Goal: Check status: Check status

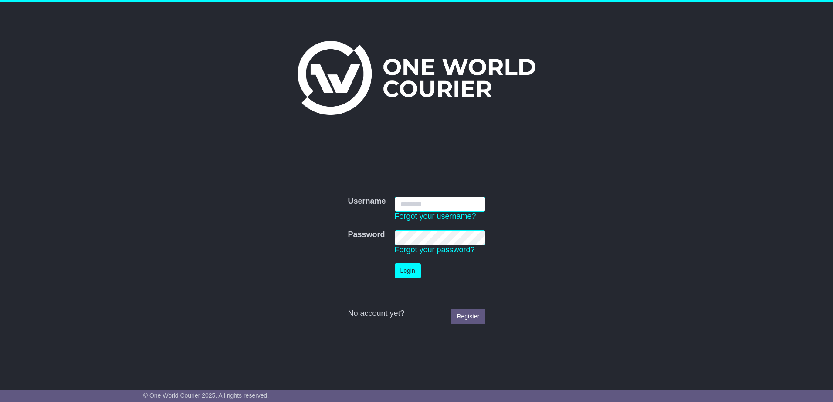
type input "**********"
click at [409, 270] on button "Login" at bounding box center [408, 270] width 26 height 15
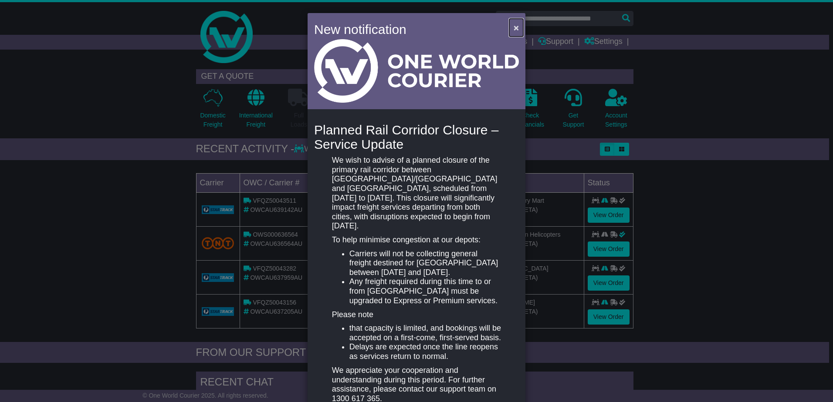
click at [513, 27] on span "×" at bounding box center [515, 28] width 5 height 10
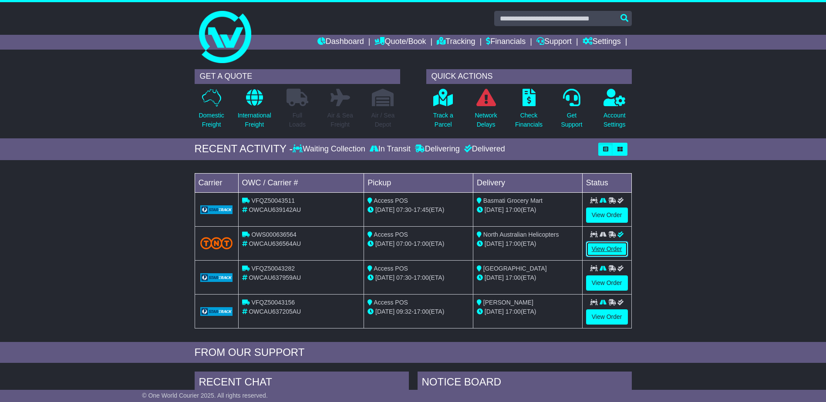
click at [605, 247] on link "View Order" at bounding box center [607, 249] width 42 height 15
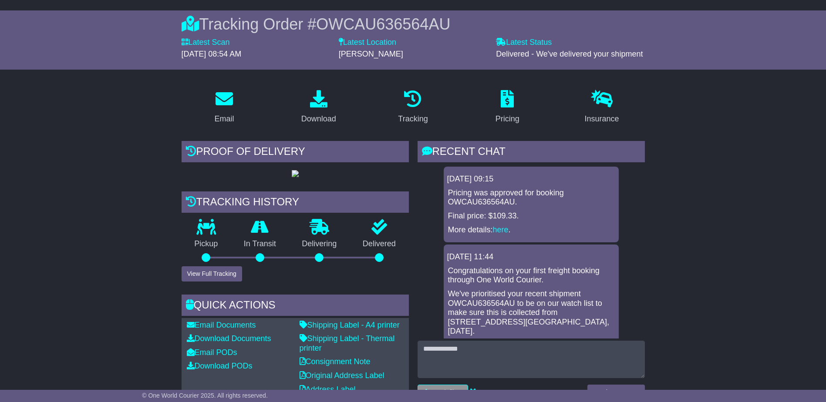
scroll to position [87, 0]
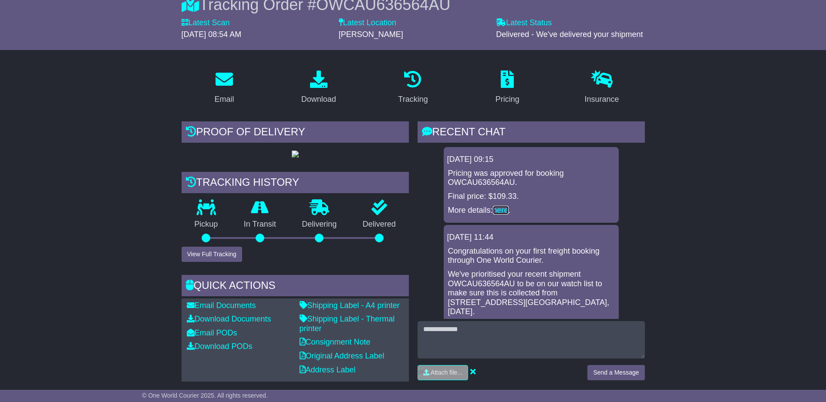
click at [503, 209] on link "here" at bounding box center [501, 210] width 16 height 9
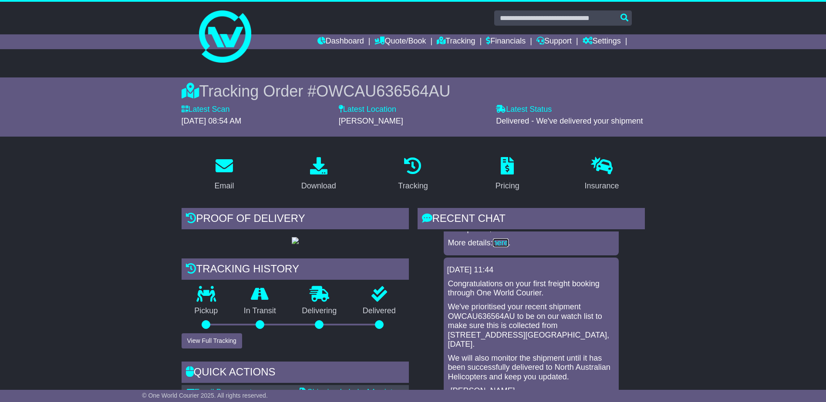
scroll to position [0, 0]
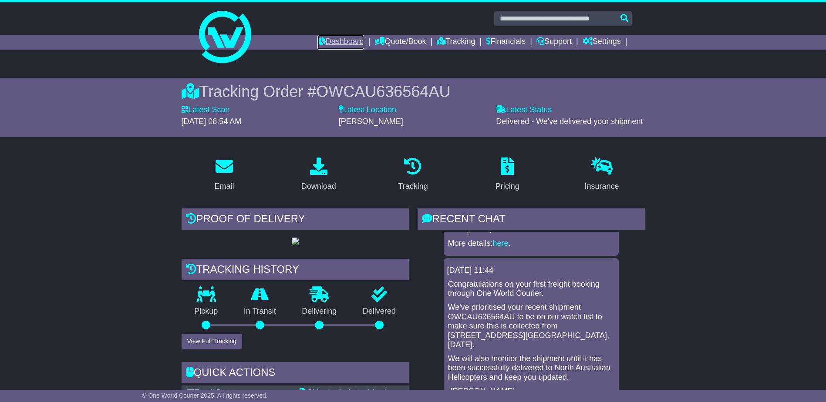
click at [336, 39] on link "Dashboard" at bounding box center [340, 42] width 47 height 15
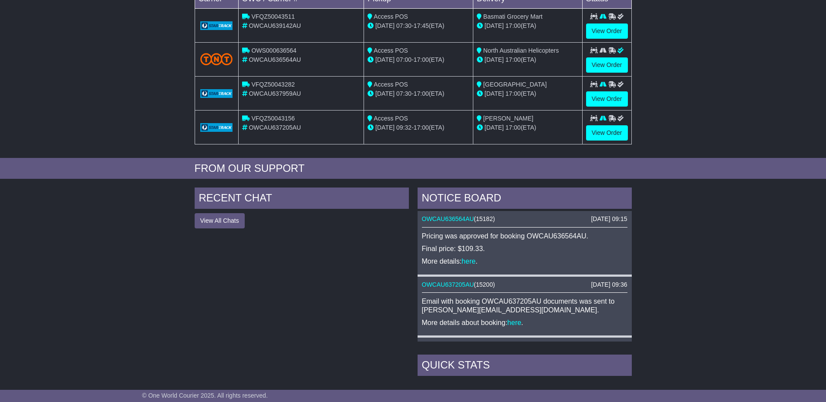
scroll to position [159, 0]
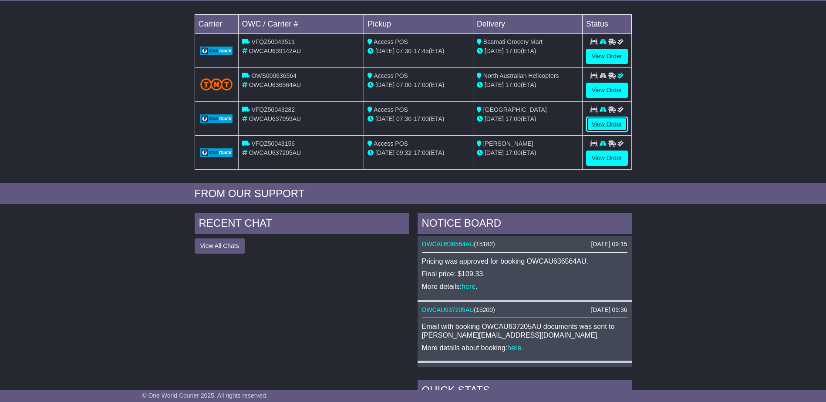
click at [609, 124] on link "View Order" at bounding box center [607, 124] width 42 height 15
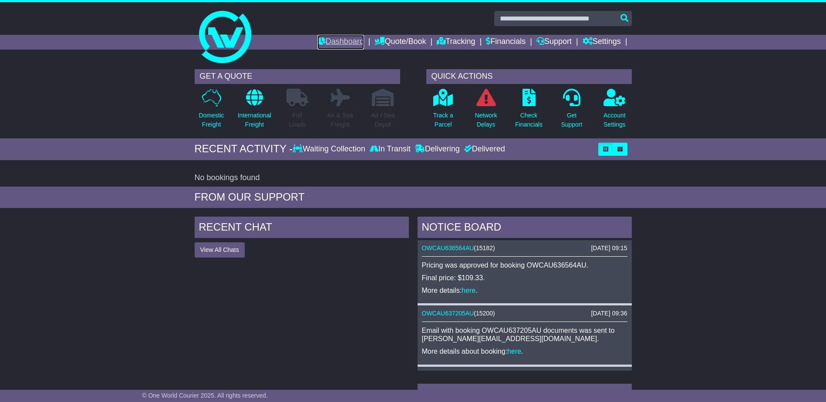
click at [329, 44] on link "Dashboard" at bounding box center [340, 42] width 47 height 15
click at [329, 40] on link "Dashboard" at bounding box center [340, 42] width 47 height 15
click at [445, 40] on link "Tracking" at bounding box center [456, 42] width 38 height 15
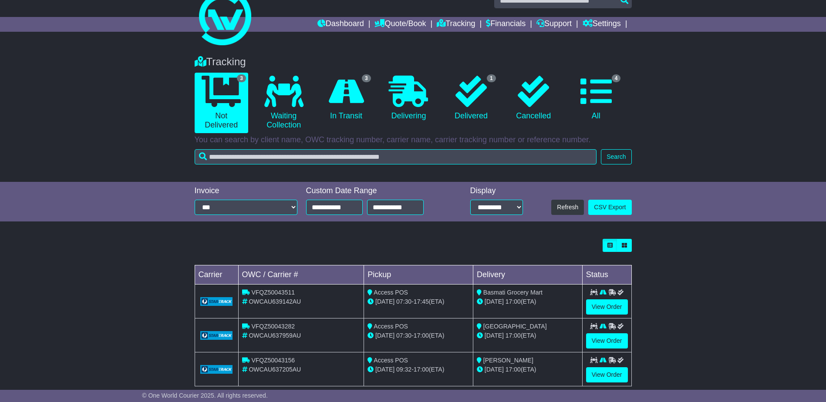
scroll to position [33, 0]
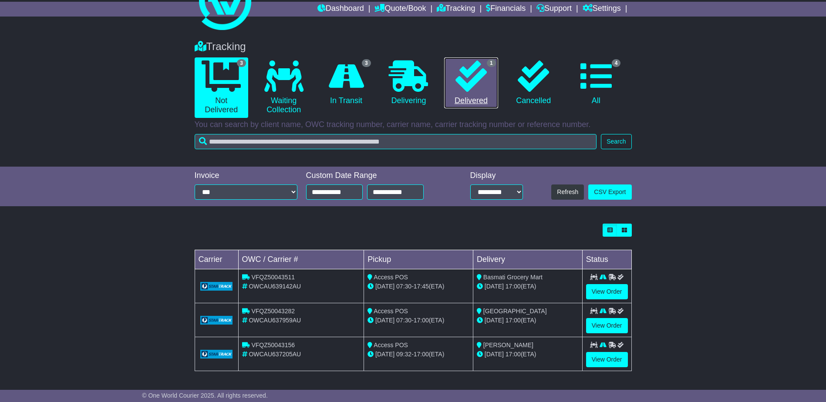
click at [478, 97] on link "1 Delivered" at bounding box center [471, 82] width 54 height 51
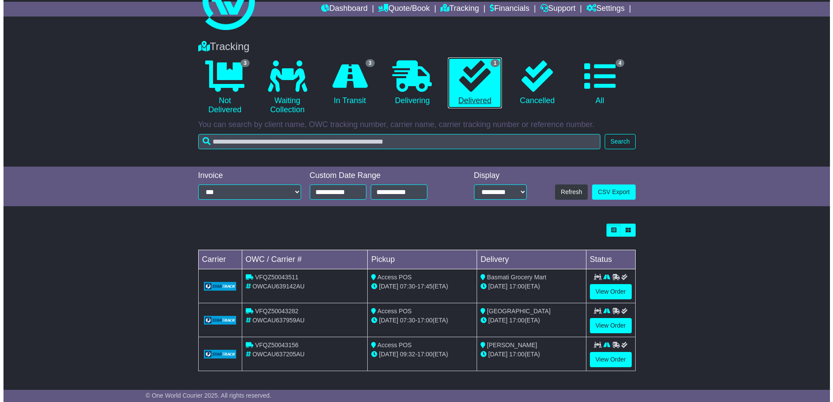
scroll to position [0, 0]
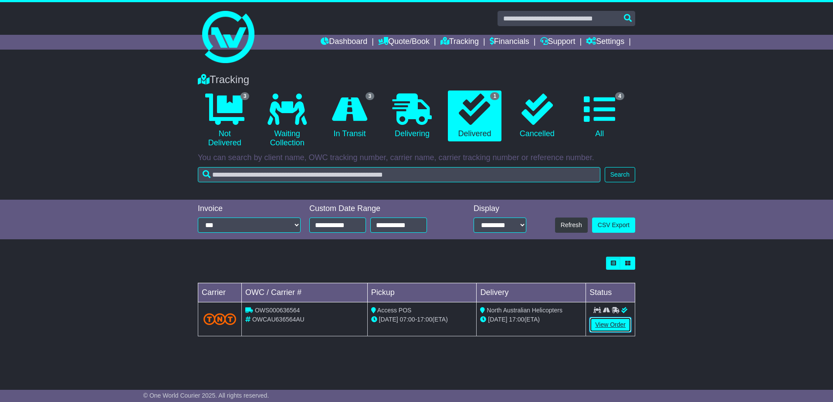
click at [611, 325] on link "View Order" at bounding box center [610, 324] width 42 height 15
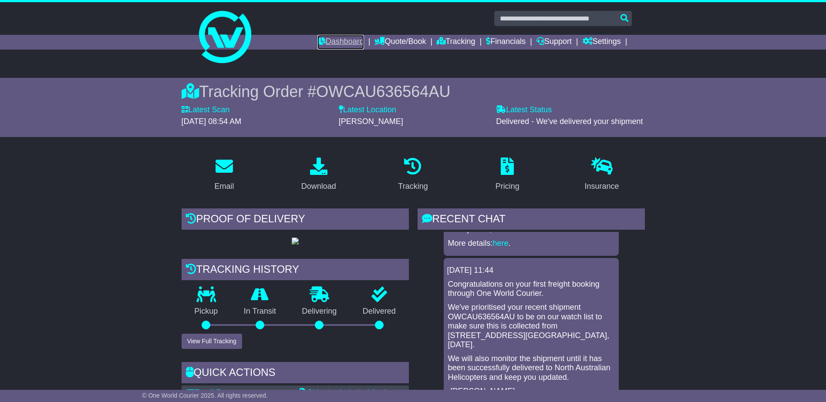
click at [333, 42] on link "Dashboard" at bounding box center [340, 42] width 47 height 15
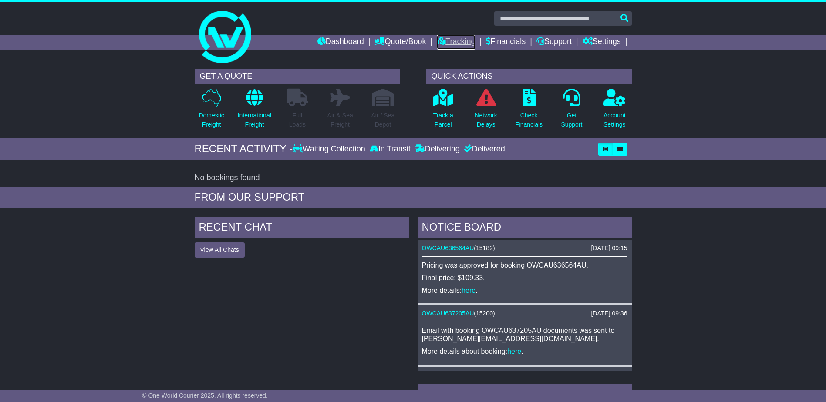
click at [456, 42] on link "Tracking" at bounding box center [456, 42] width 38 height 15
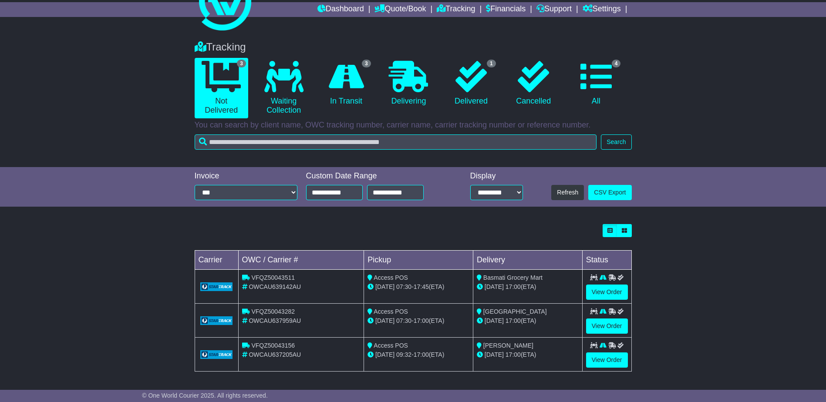
scroll to position [33, 0]
click at [614, 358] on link "View Order" at bounding box center [607, 359] width 42 height 15
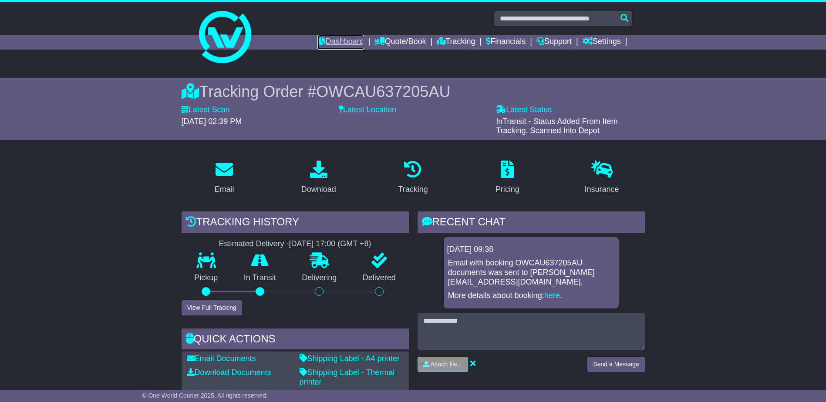
click at [329, 40] on link "Dashboard" at bounding box center [340, 42] width 47 height 15
